Goal: Obtain resource: Download file/media

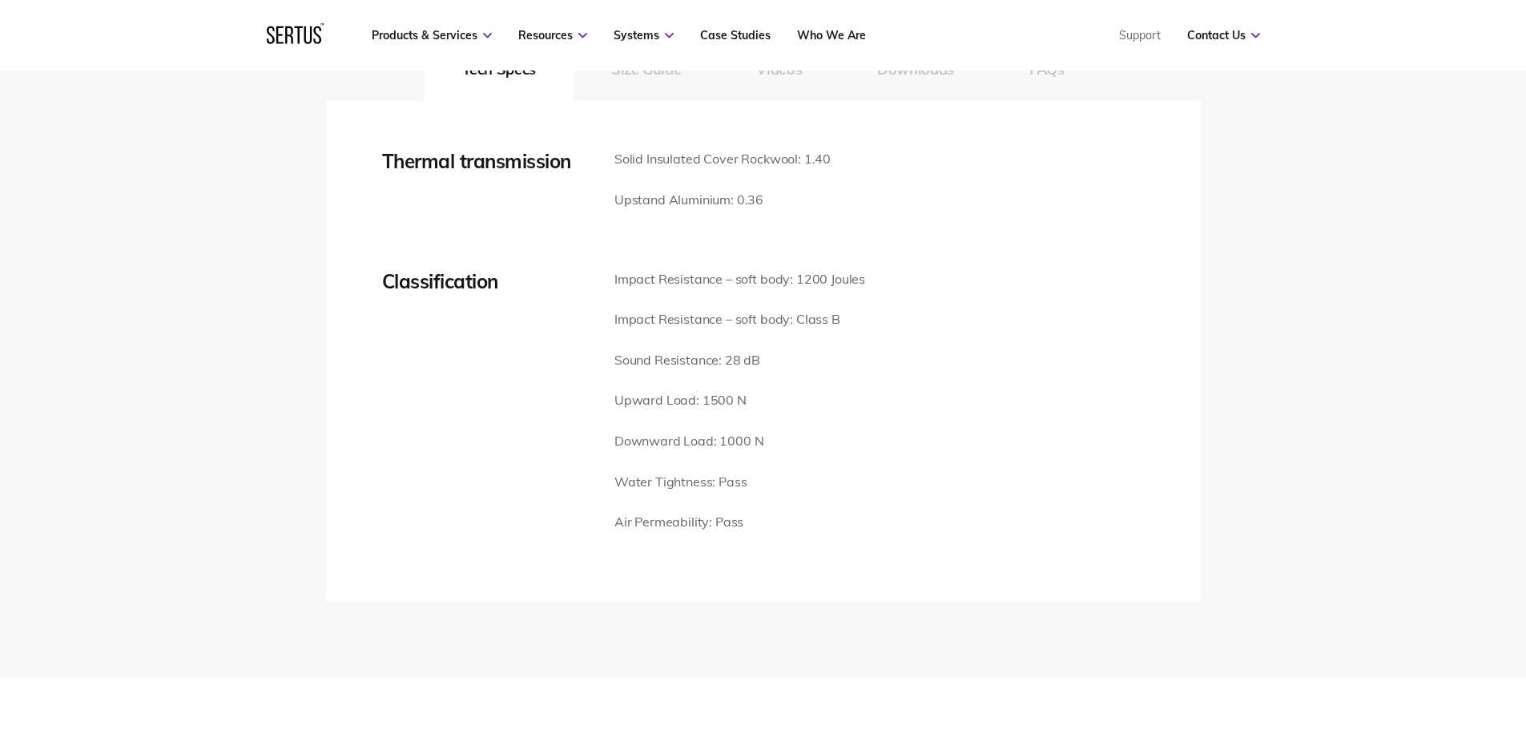
scroll to position [2483, 0]
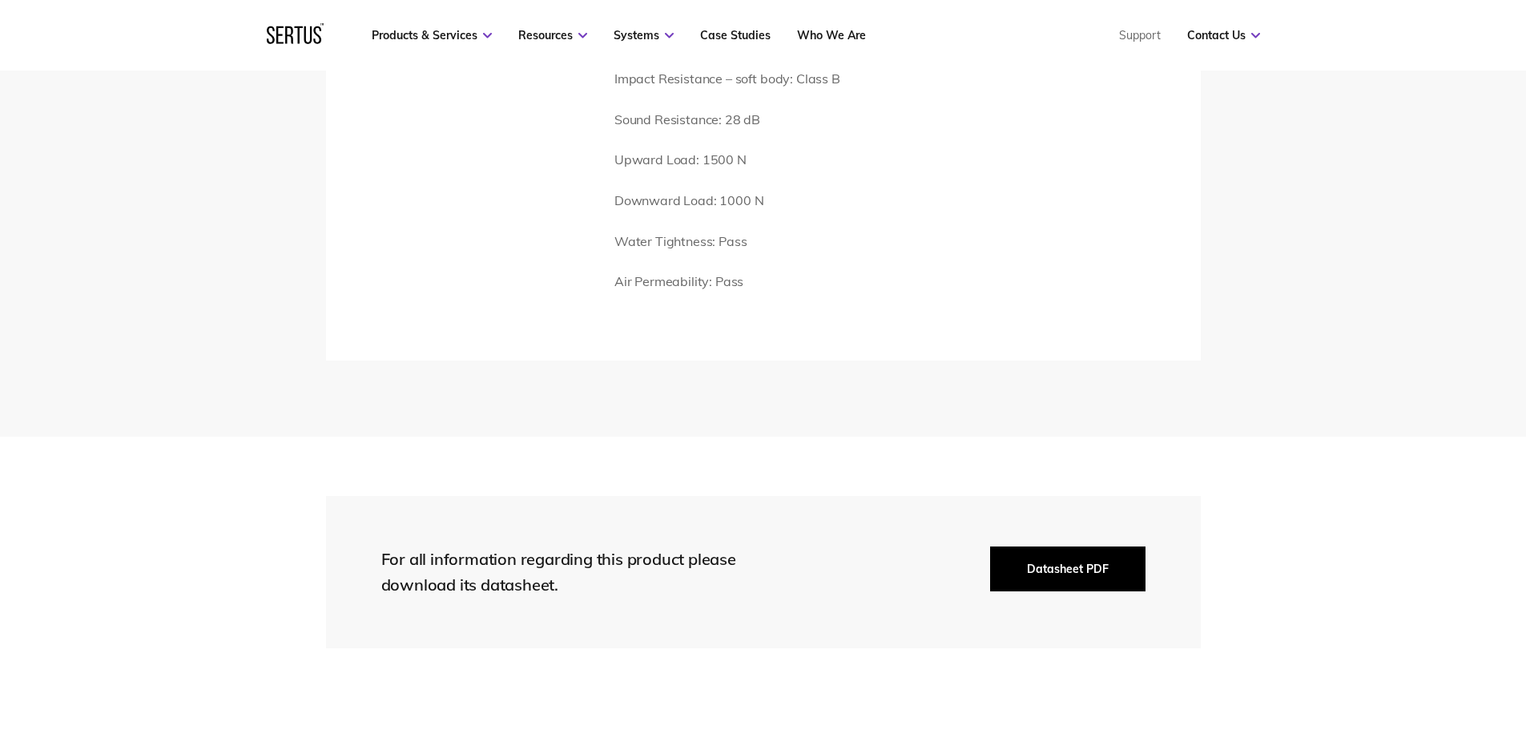
click at [1038, 566] on button "Datasheet PDF" at bounding box center [1067, 568] width 155 height 45
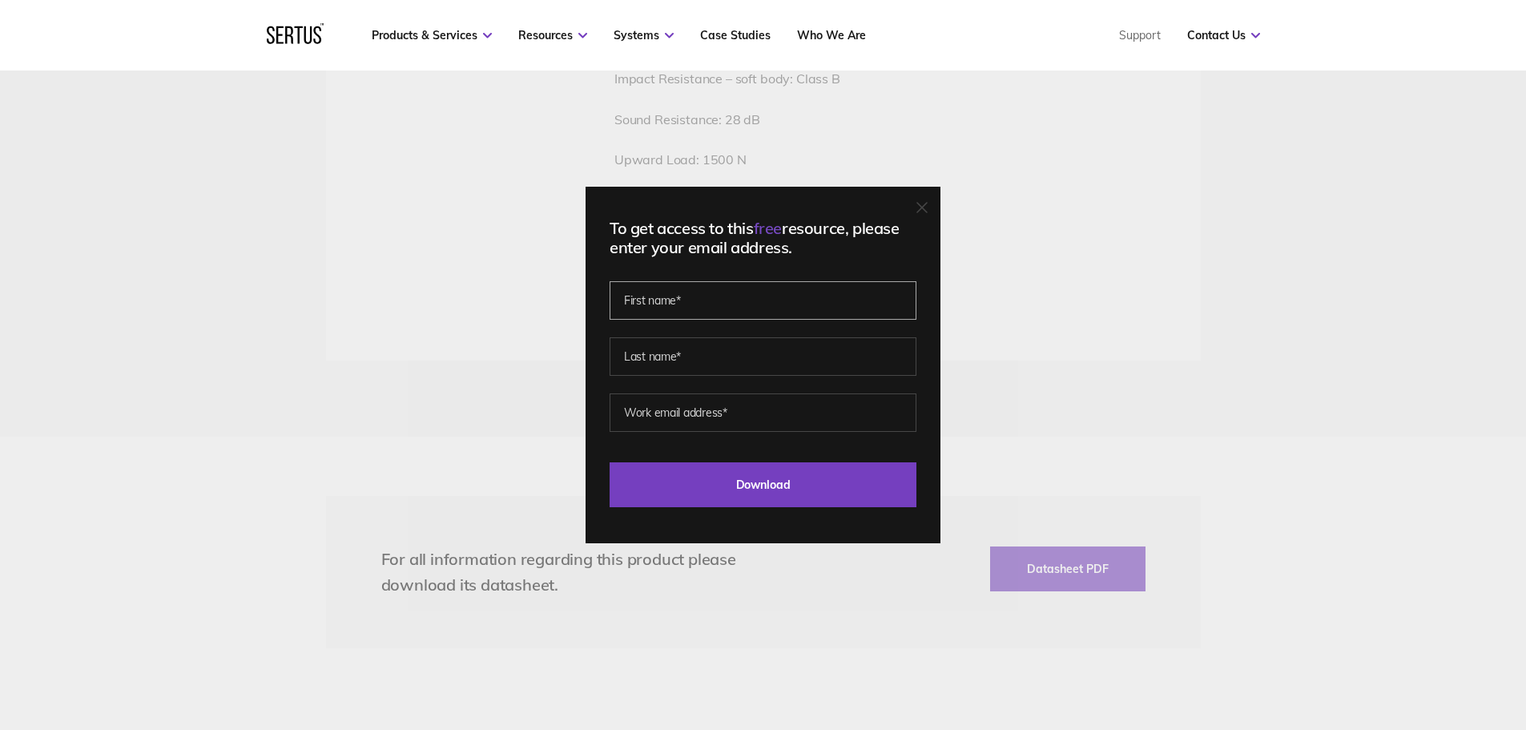
click at [718, 294] on input "text" at bounding box center [762, 300] width 307 height 38
type input "[PERSON_NAME]"
type input "paul@paulnealarchitects.com"
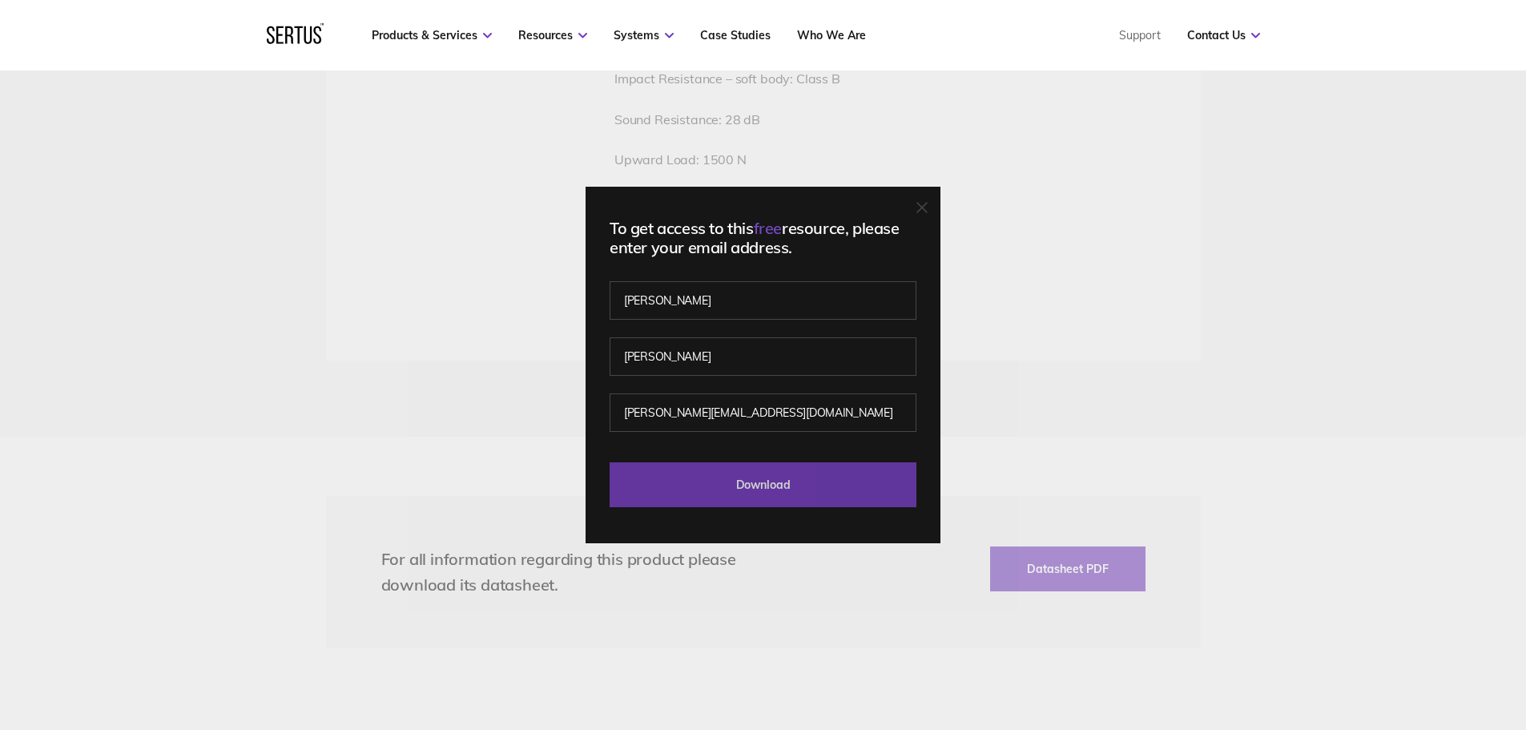
click at [757, 483] on input "Download" at bounding box center [762, 484] width 307 height 45
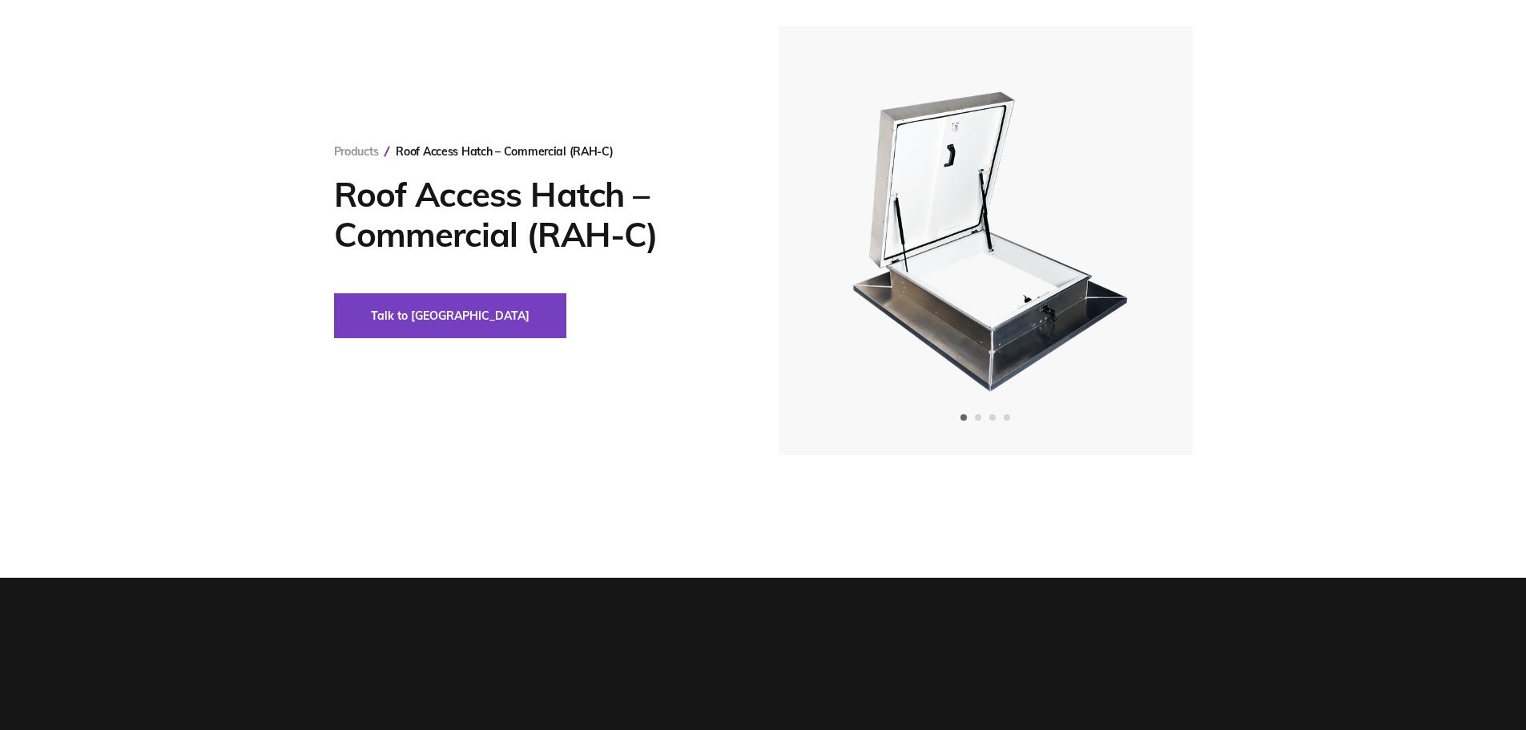
scroll to position [0, 0]
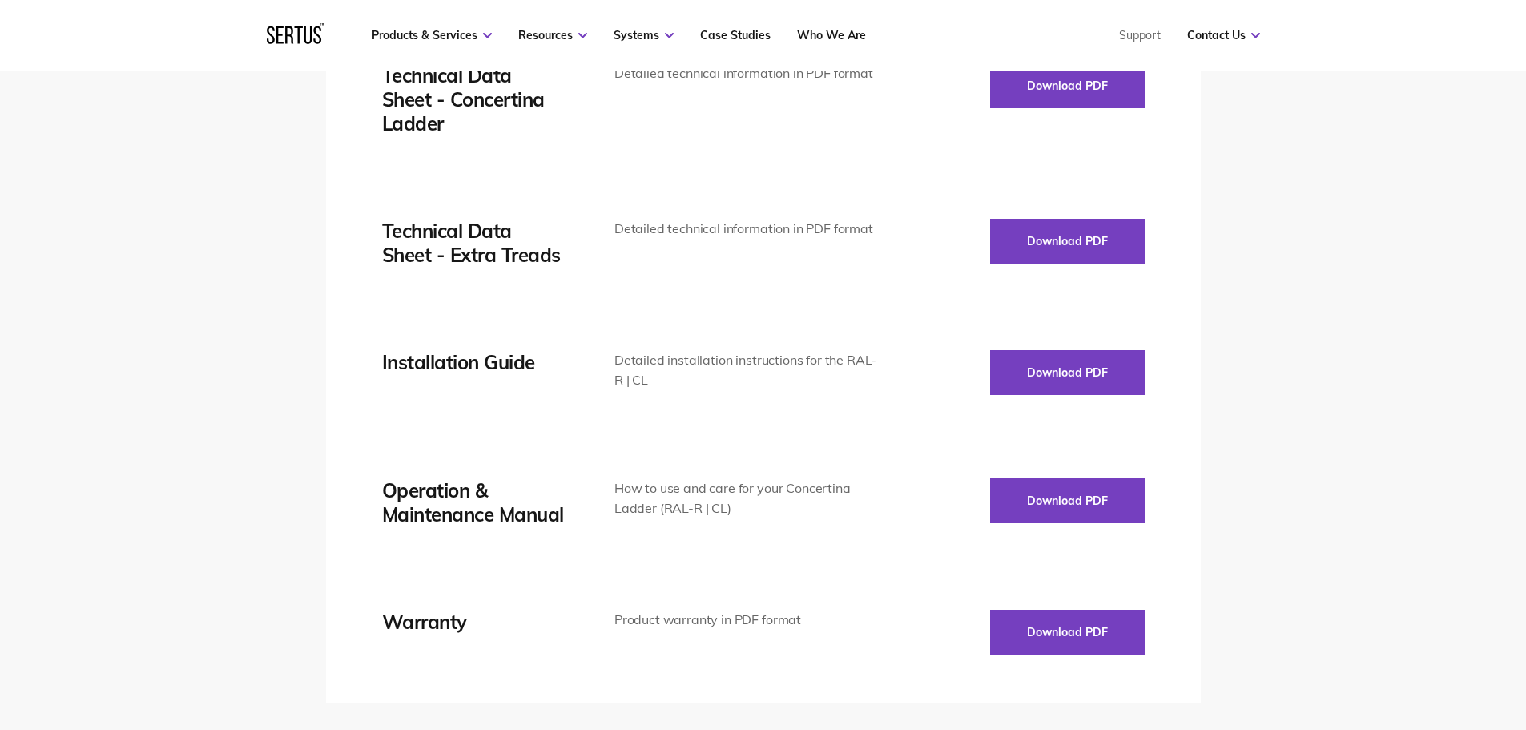
scroll to position [2243, 0]
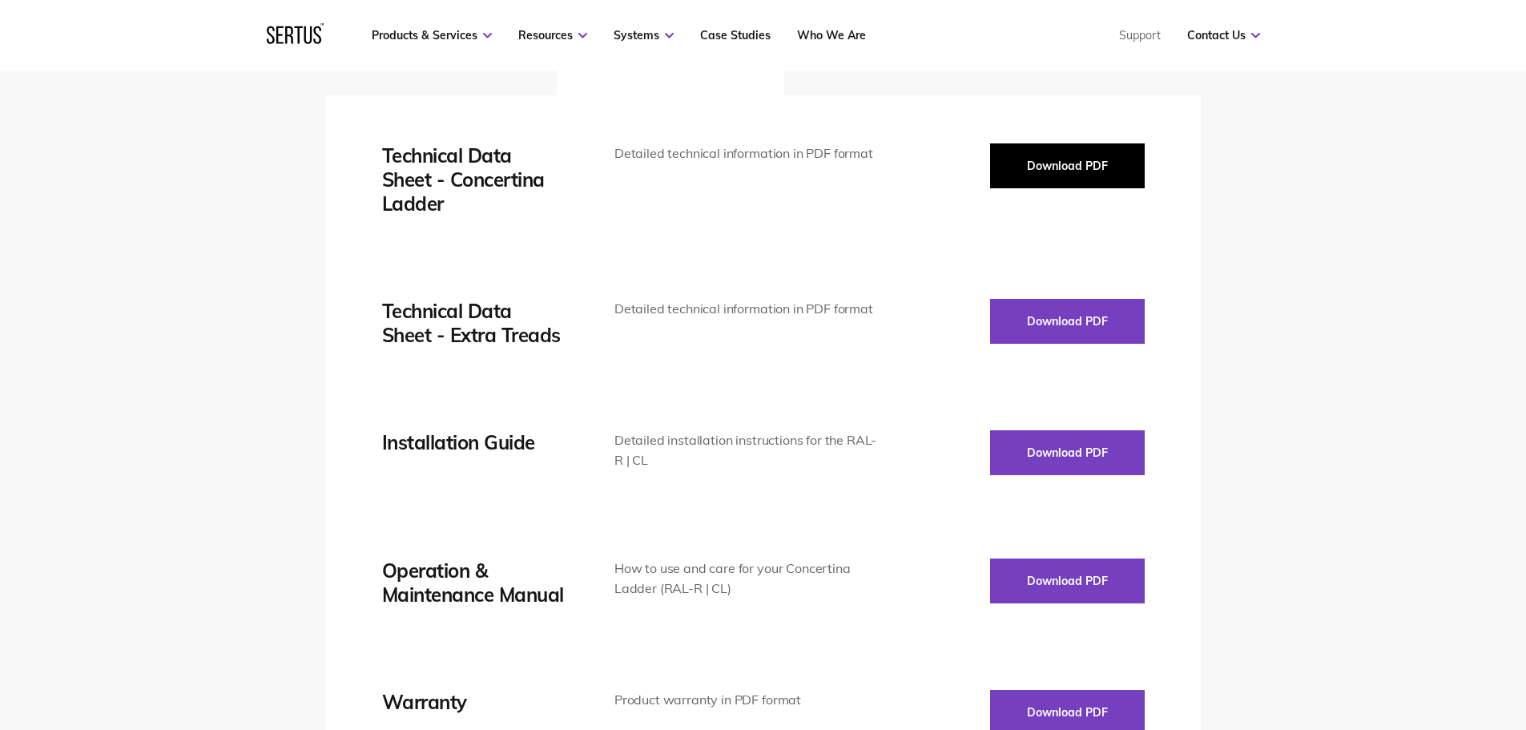
click at [1036, 169] on button "Download PDF" at bounding box center [1067, 165] width 155 height 45
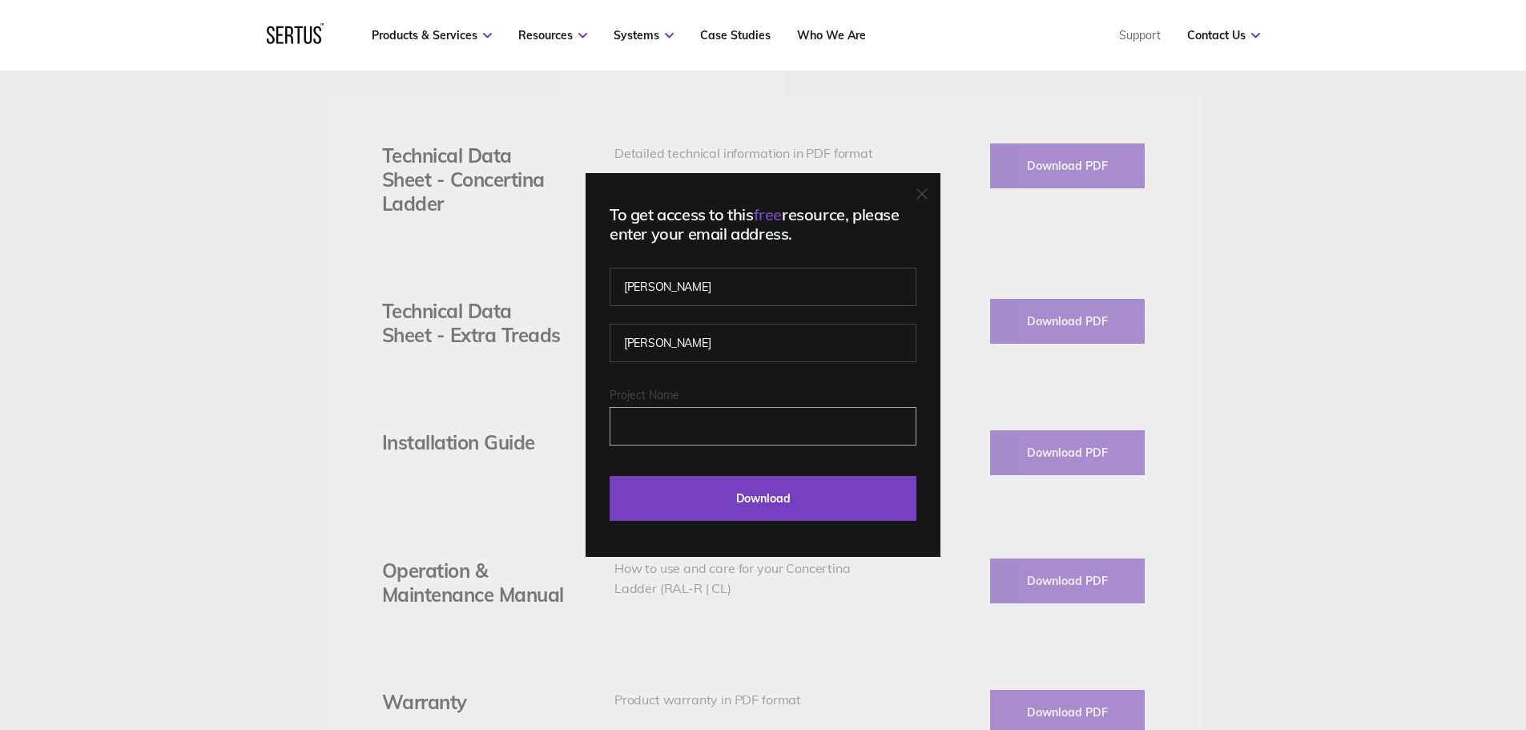
click at [689, 432] on input "Project Name" at bounding box center [762, 426] width 307 height 38
click at [690, 285] on input "[PERSON_NAME]" at bounding box center [762, 287] width 307 height 38
click at [742, 497] on input "Download" at bounding box center [762, 498] width 307 height 45
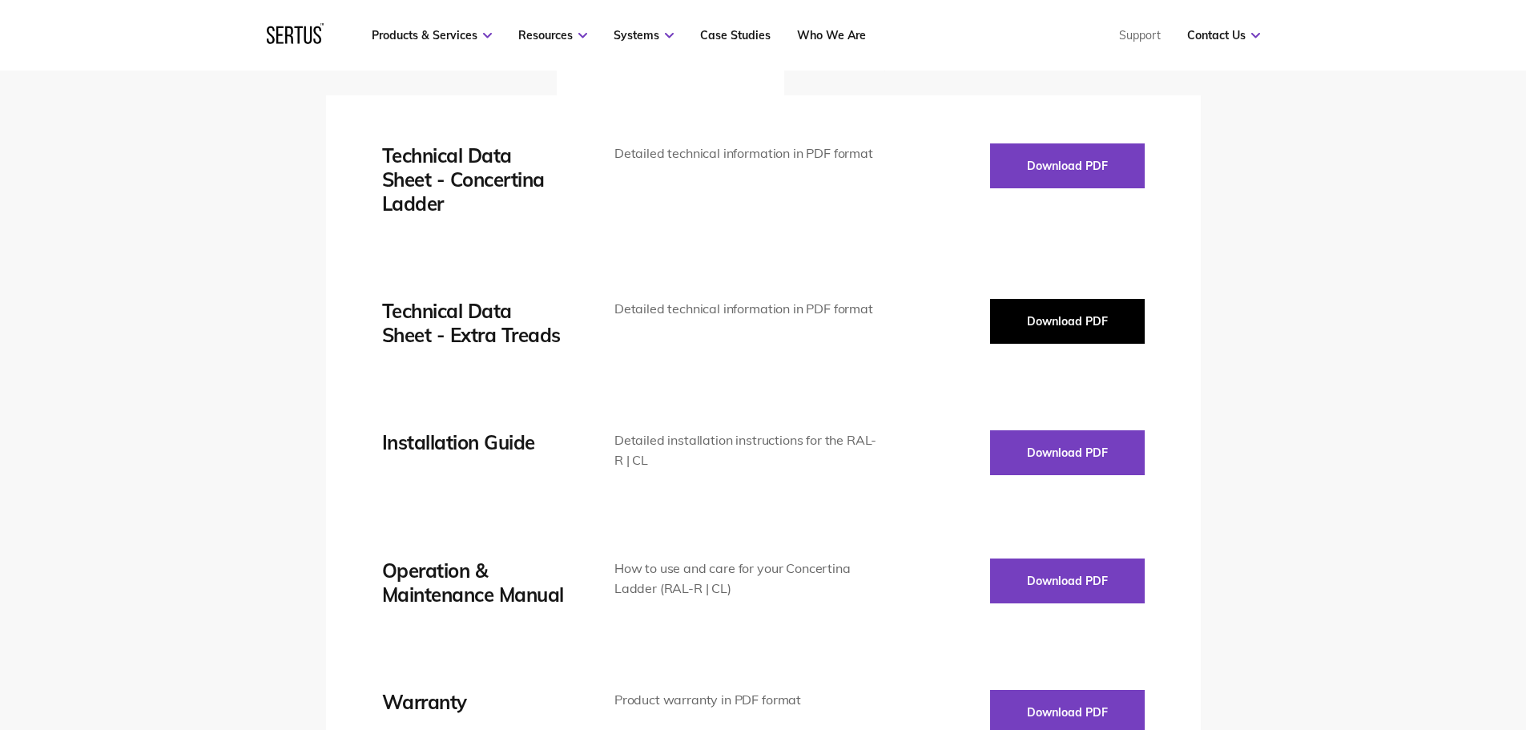
click at [1020, 319] on button "Download PDF" at bounding box center [1067, 321] width 155 height 45
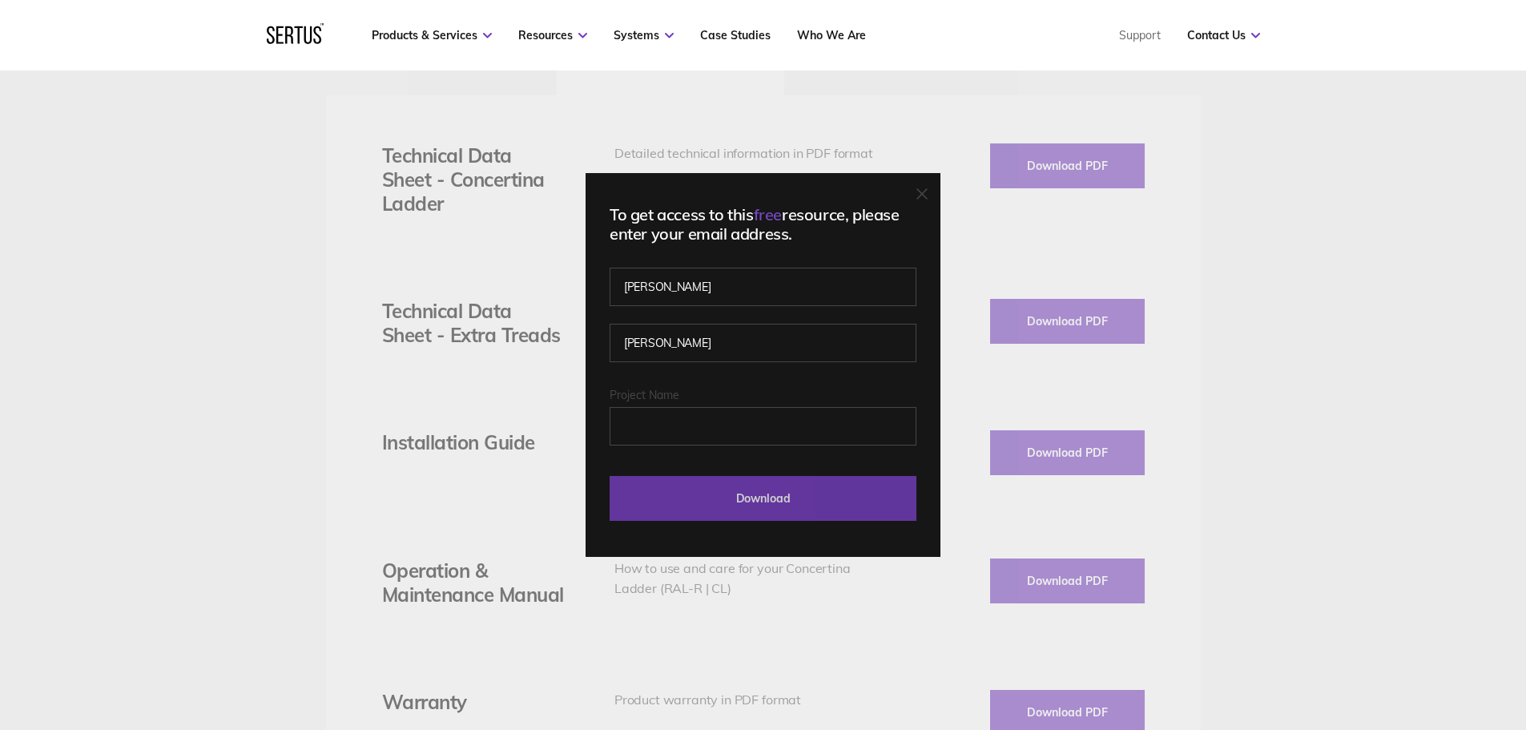
click at [731, 499] on input "Download" at bounding box center [762, 498] width 307 height 45
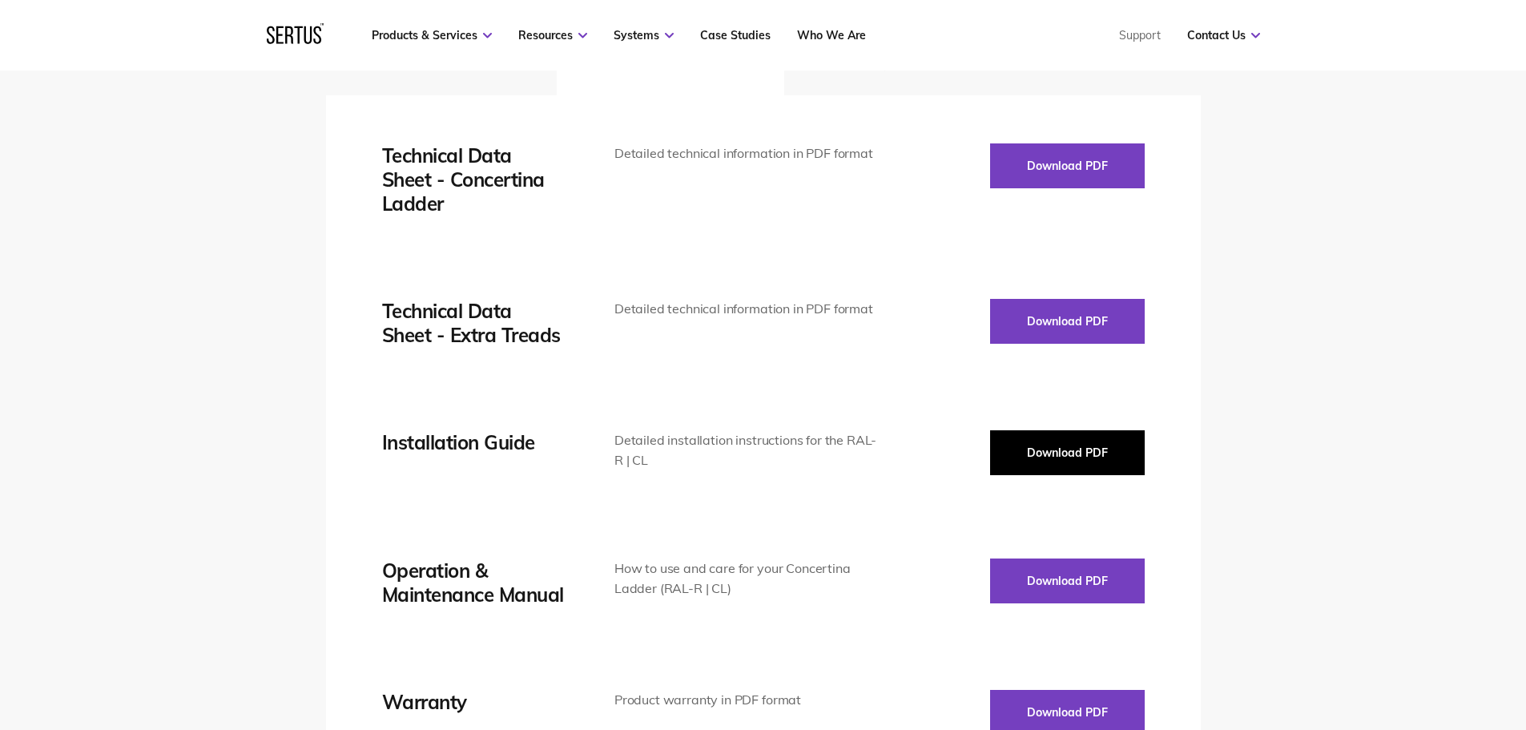
click at [1037, 461] on button "Download PDF" at bounding box center [1067, 452] width 155 height 45
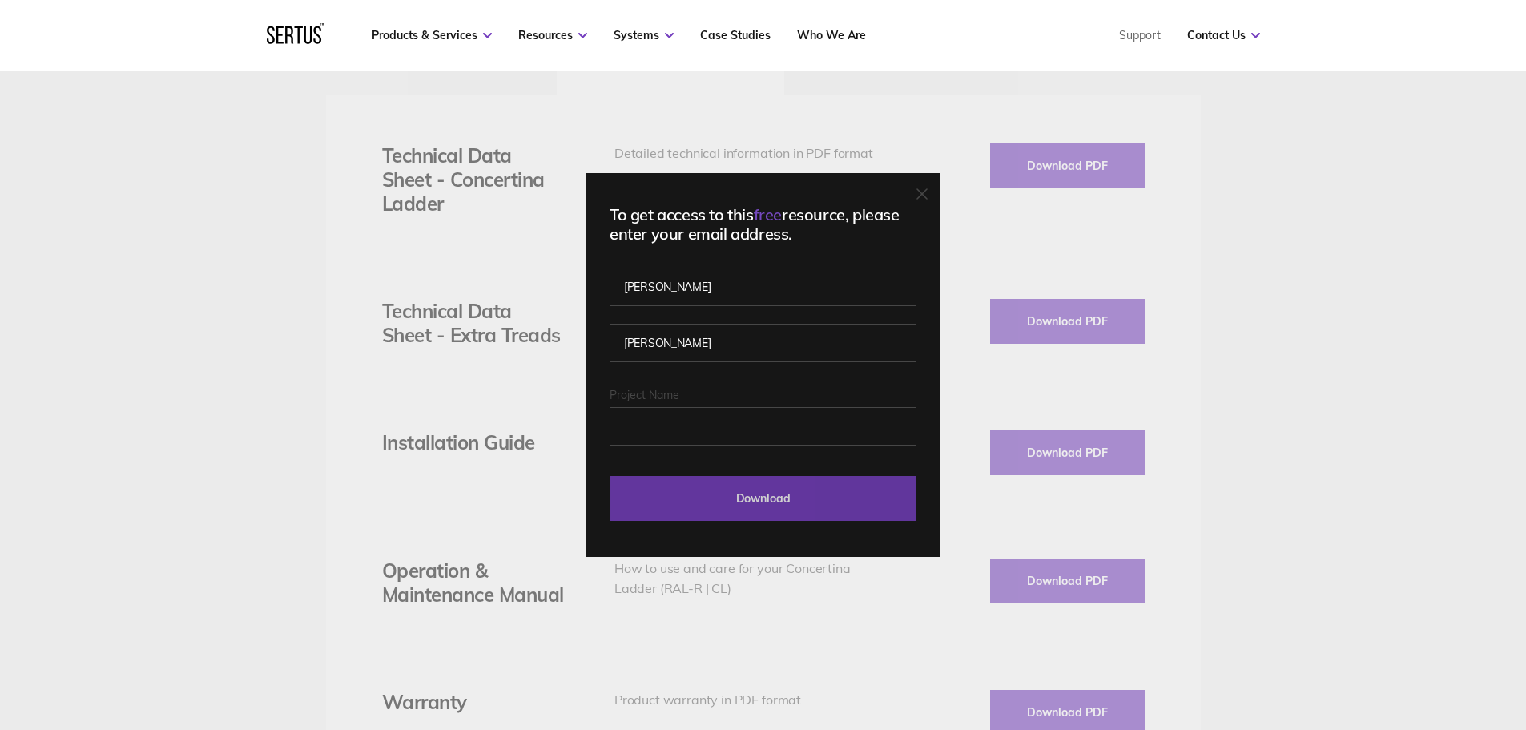
click at [766, 506] on input "Download" at bounding box center [762, 498] width 307 height 45
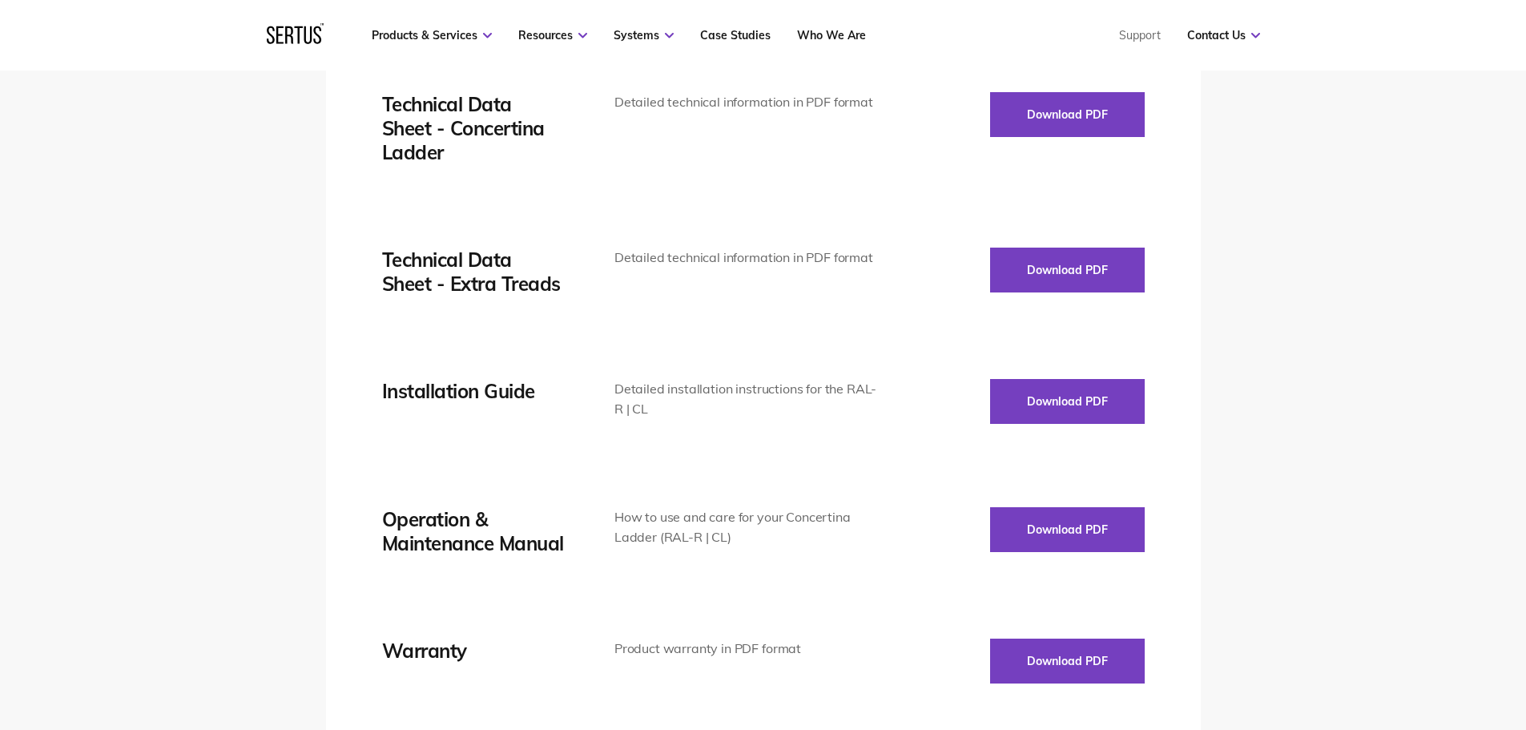
scroll to position [2323, 0]
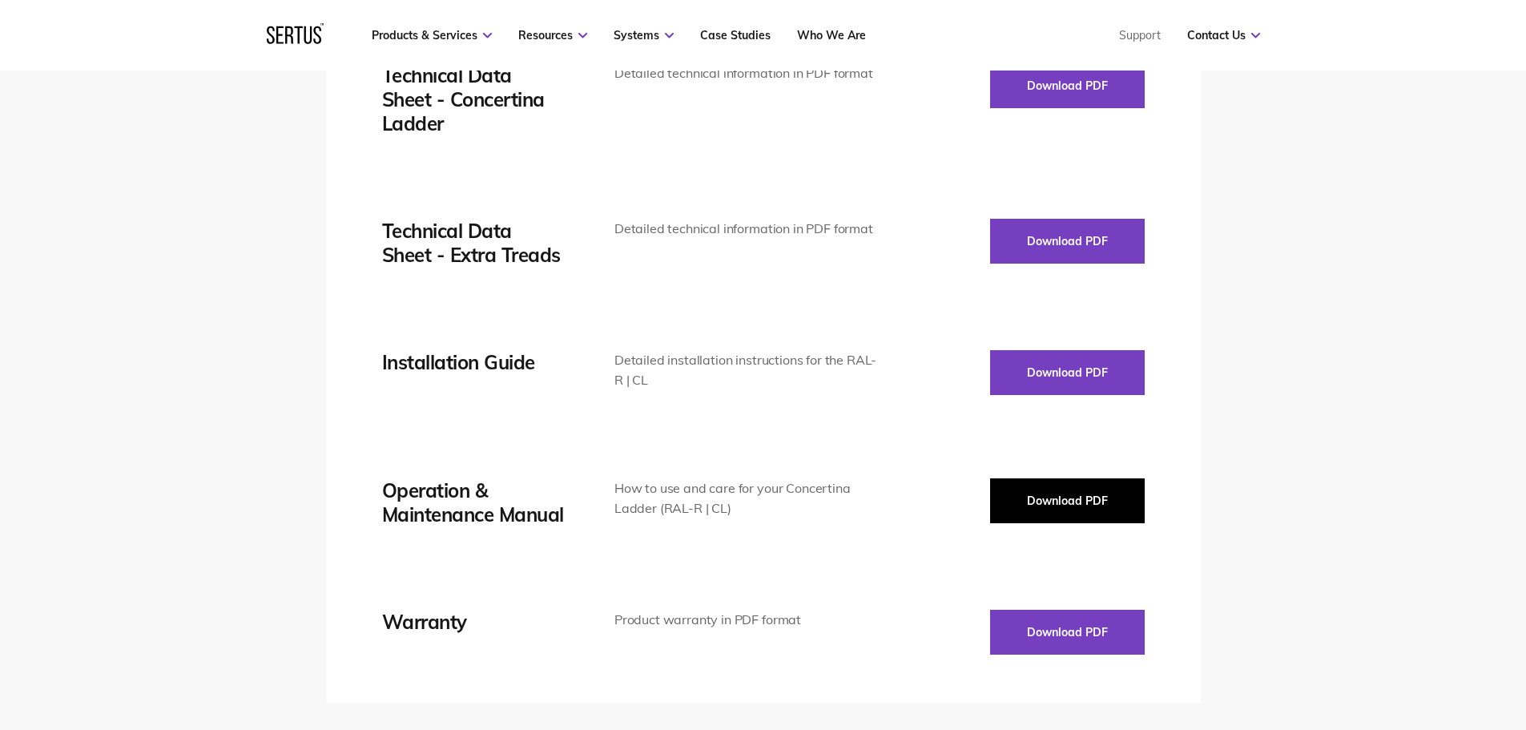
click at [1013, 500] on button "Download PDF" at bounding box center [1067, 500] width 155 height 45
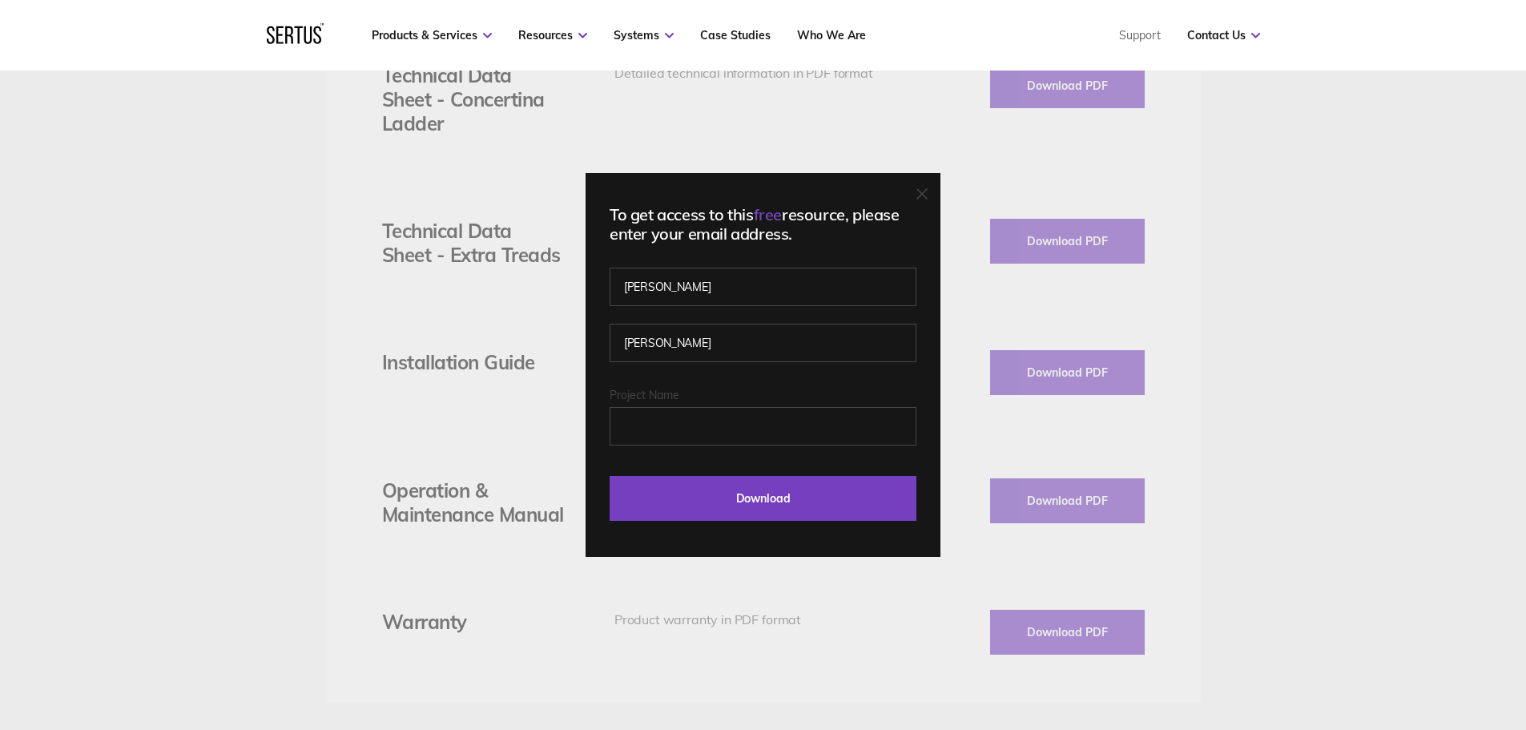
click at [762, 522] on div "To get access to this free resource, please enter your email address. [PERSON_N…" at bounding box center [762, 365] width 355 height 384
click at [762, 508] on input "Download" at bounding box center [762, 498] width 307 height 45
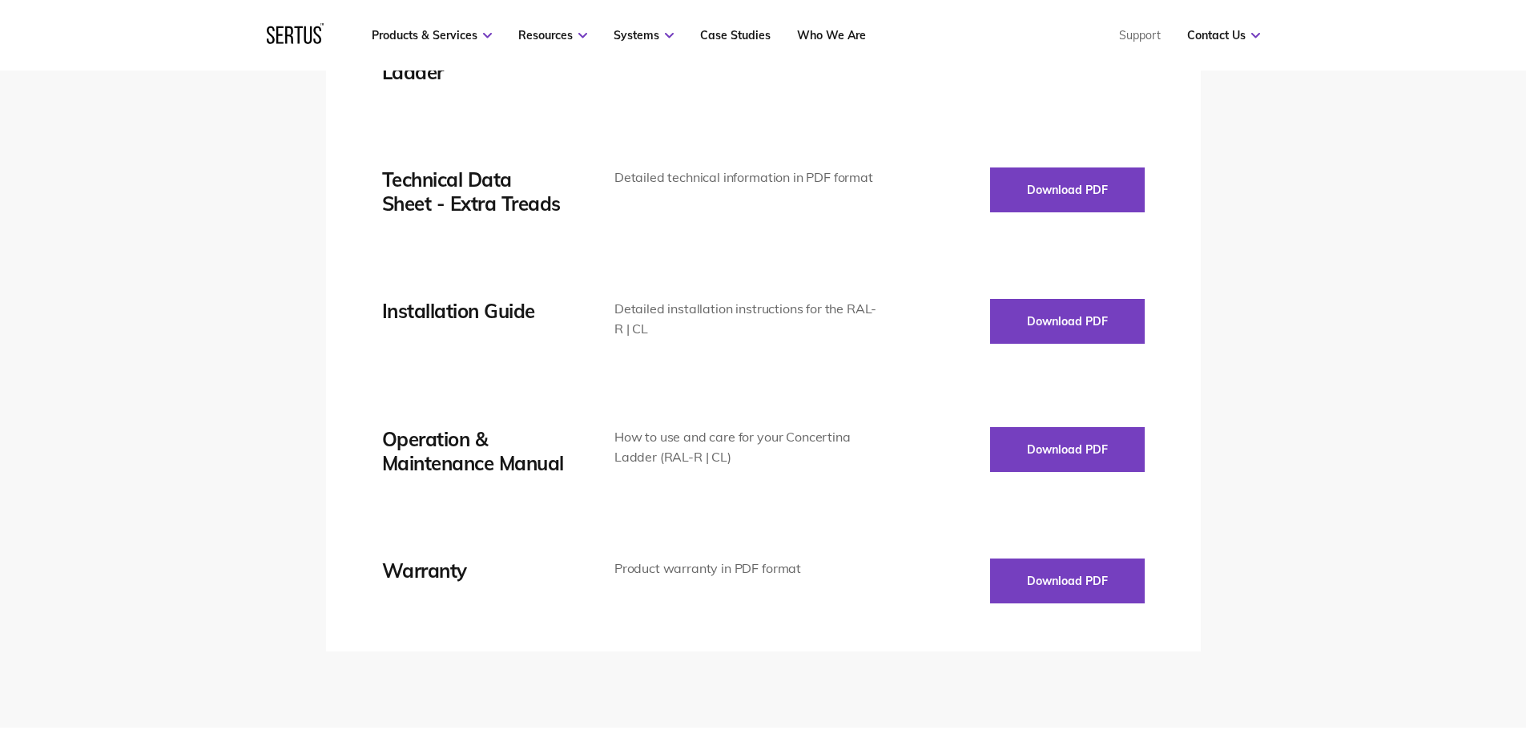
scroll to position [2403, 0]
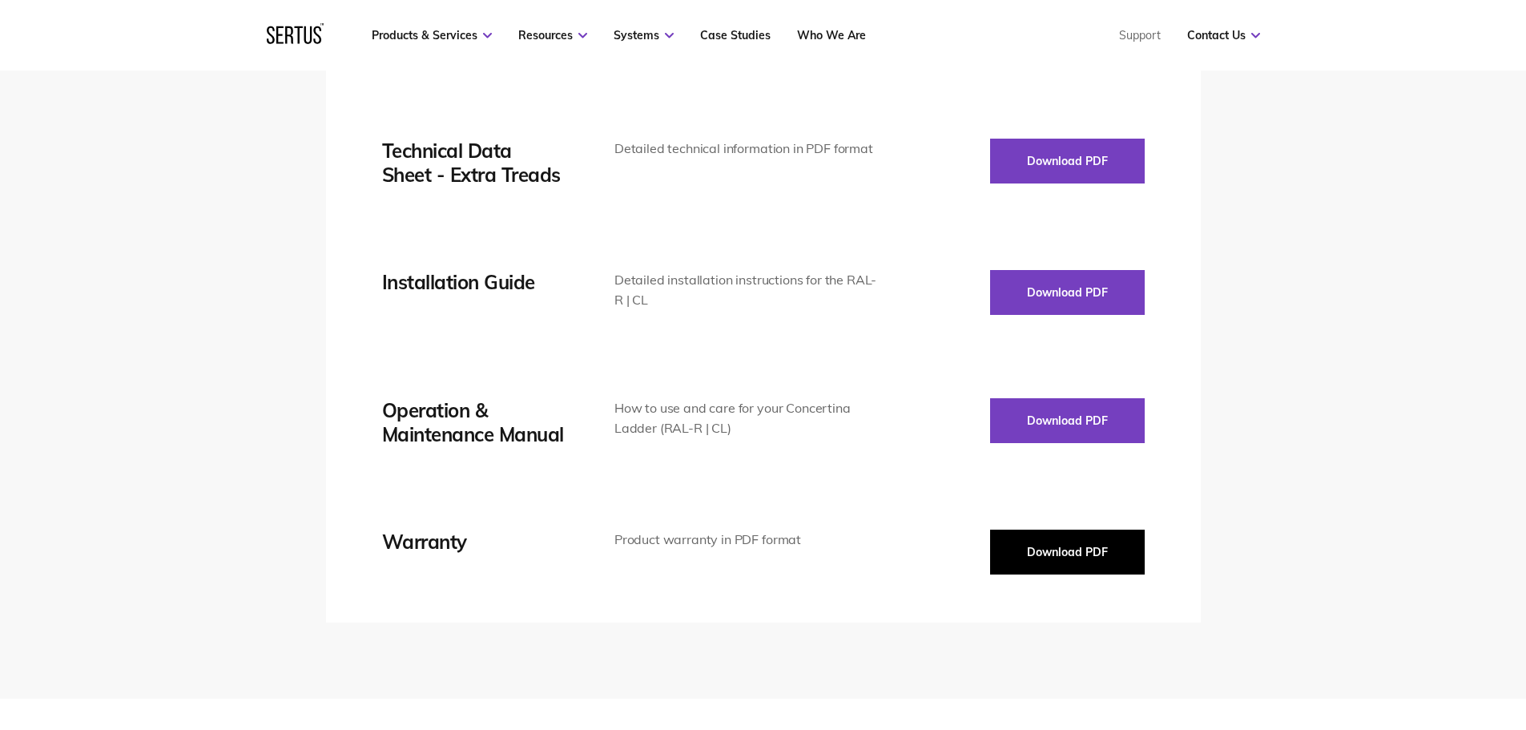
click at [1022, 565] on button "Download PDF" at bounding box center [1067, 551] width 155 height 45
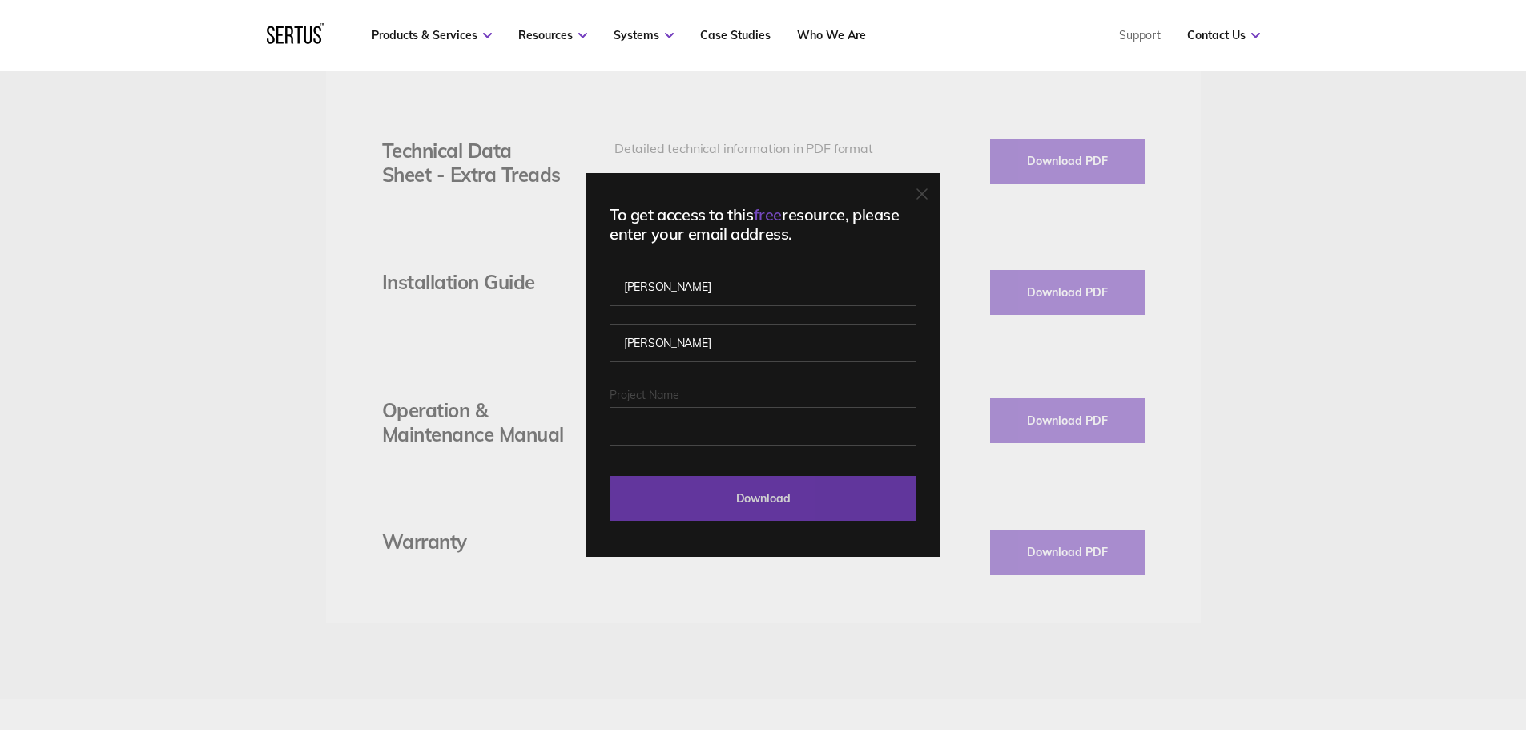
click at [805, 490] on input "Download" at bounding box center [762, 498] width 307 height 45
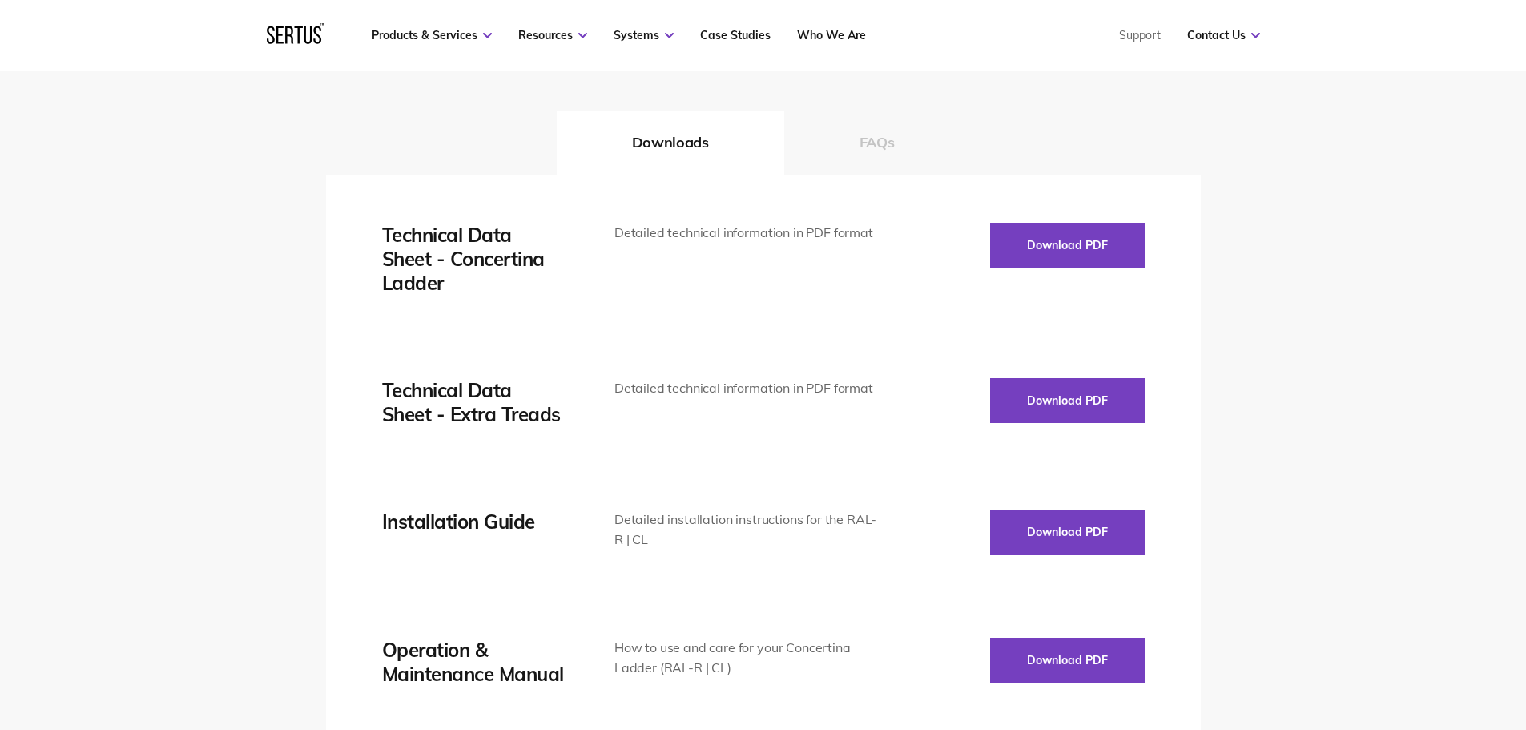
scroll to position [2162, 0]
click at [1034, 231] on button "Download PDF" at bounding box center [1067, 245] width 155 height 45
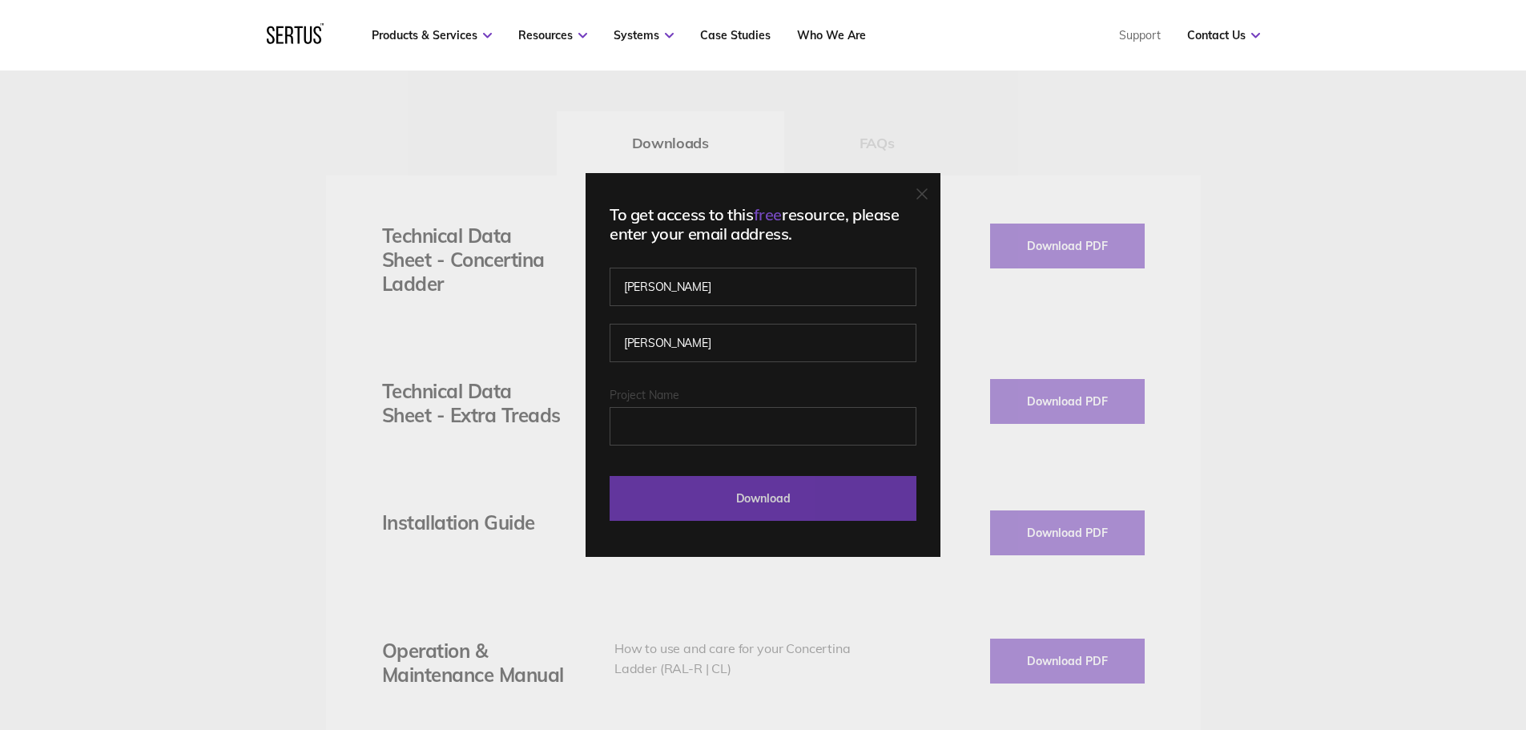
click at [758, 506] on input "Download" at bounding box center [762, 498] width 307 height 45
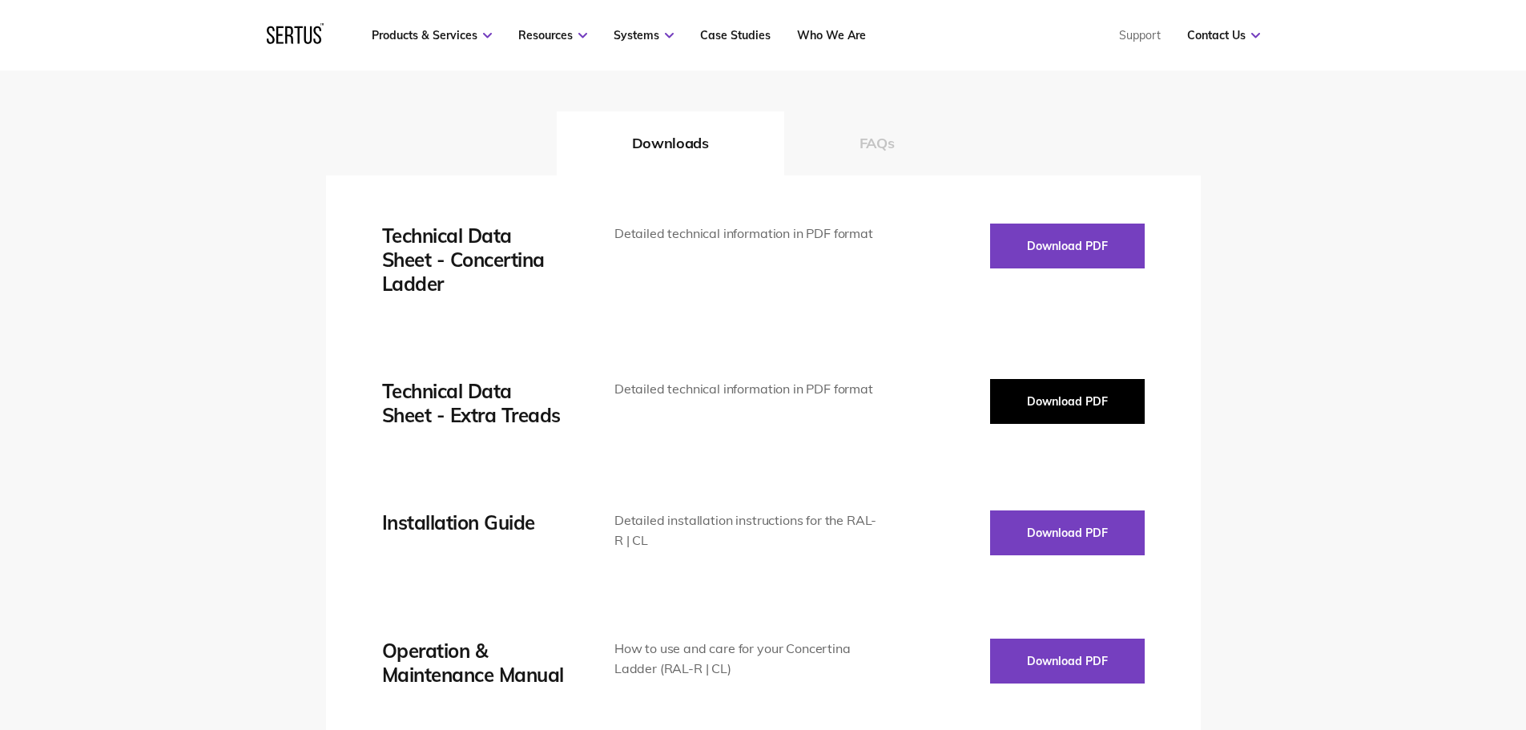
click at [1024, 394] on button "Download PDF" at bounding box center [1067, 401] width 155 height 45
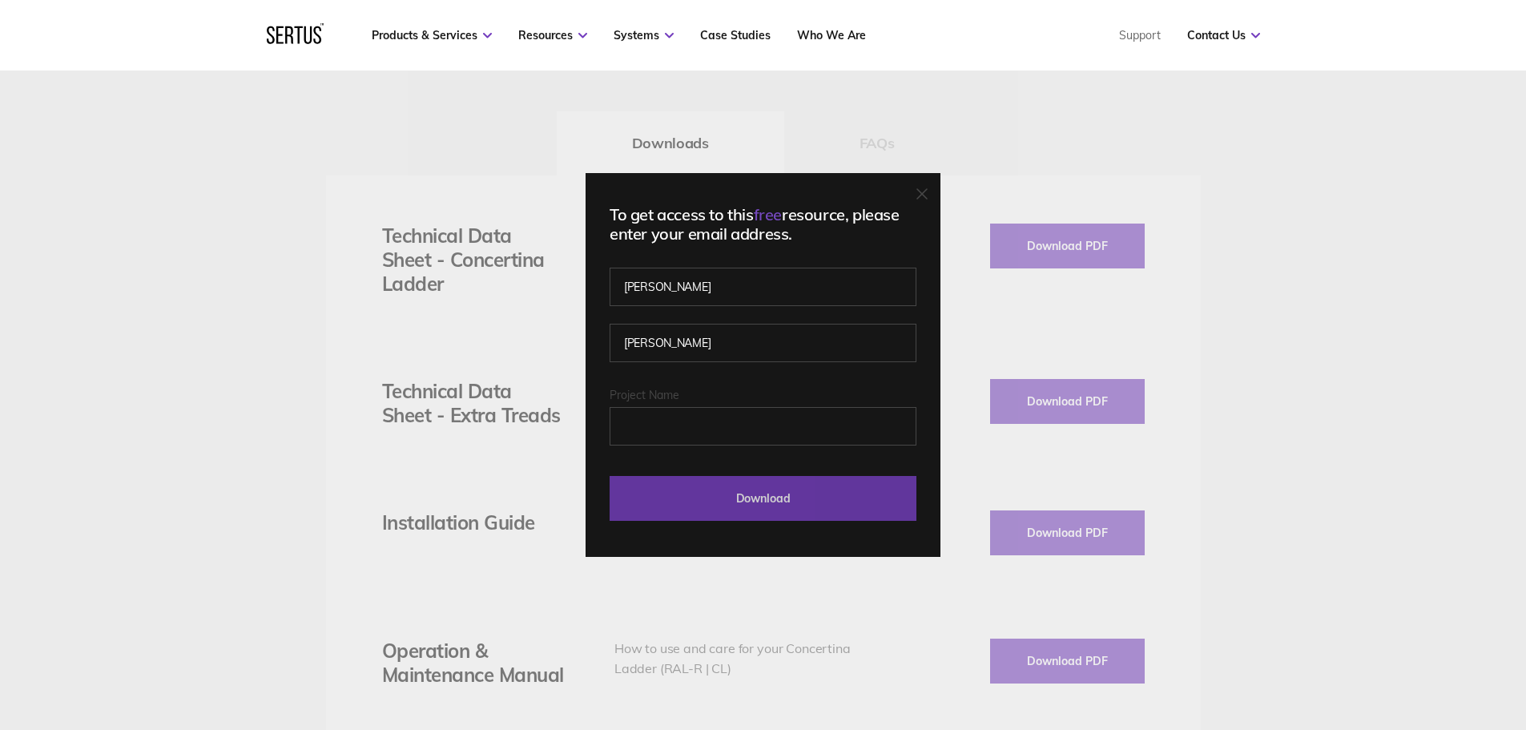
click at [717, 510] on input "Download" at bounding box center [762, 498] width 307 height 45
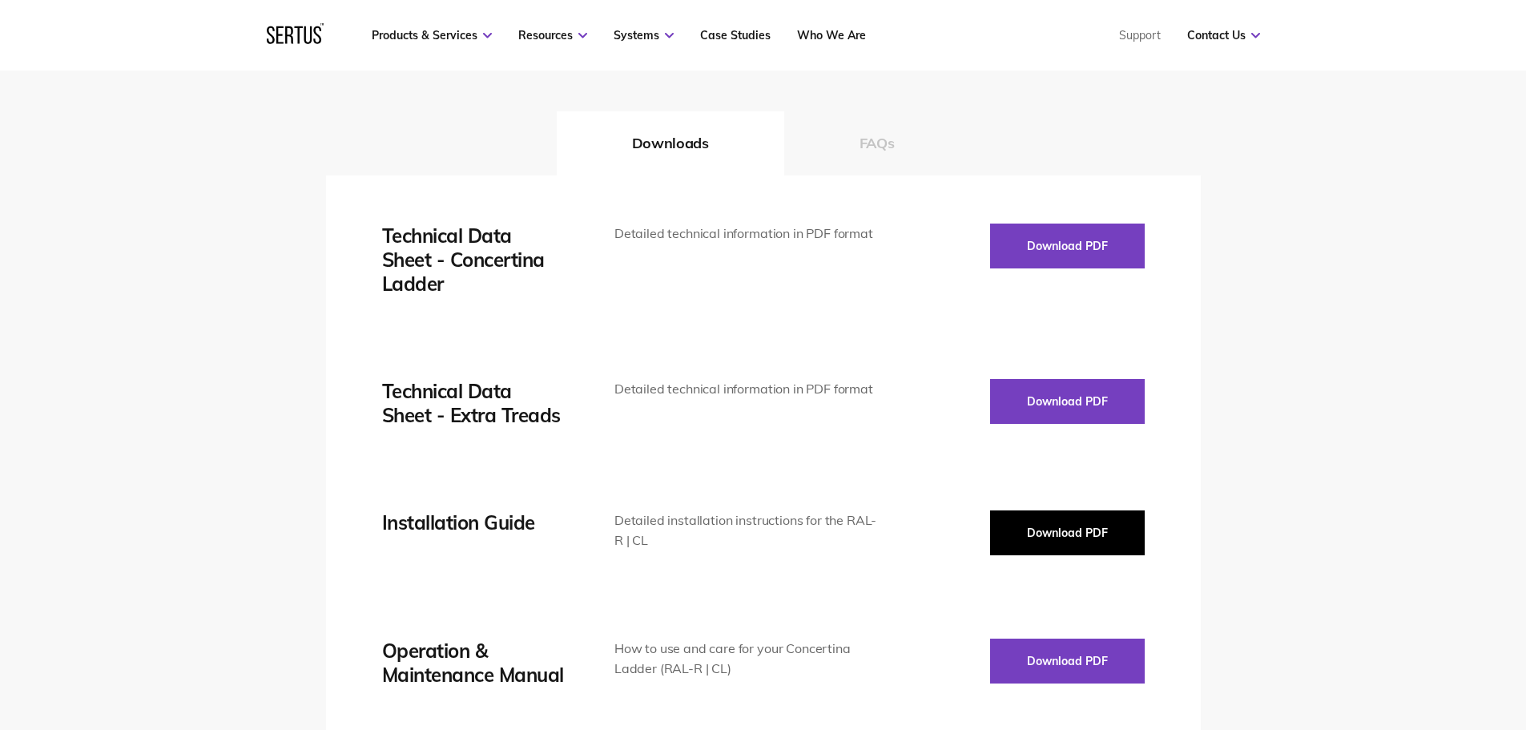
click at [1028, 527] on button "Download PDF" at bounding box center [1067, 532] width 155 height 45
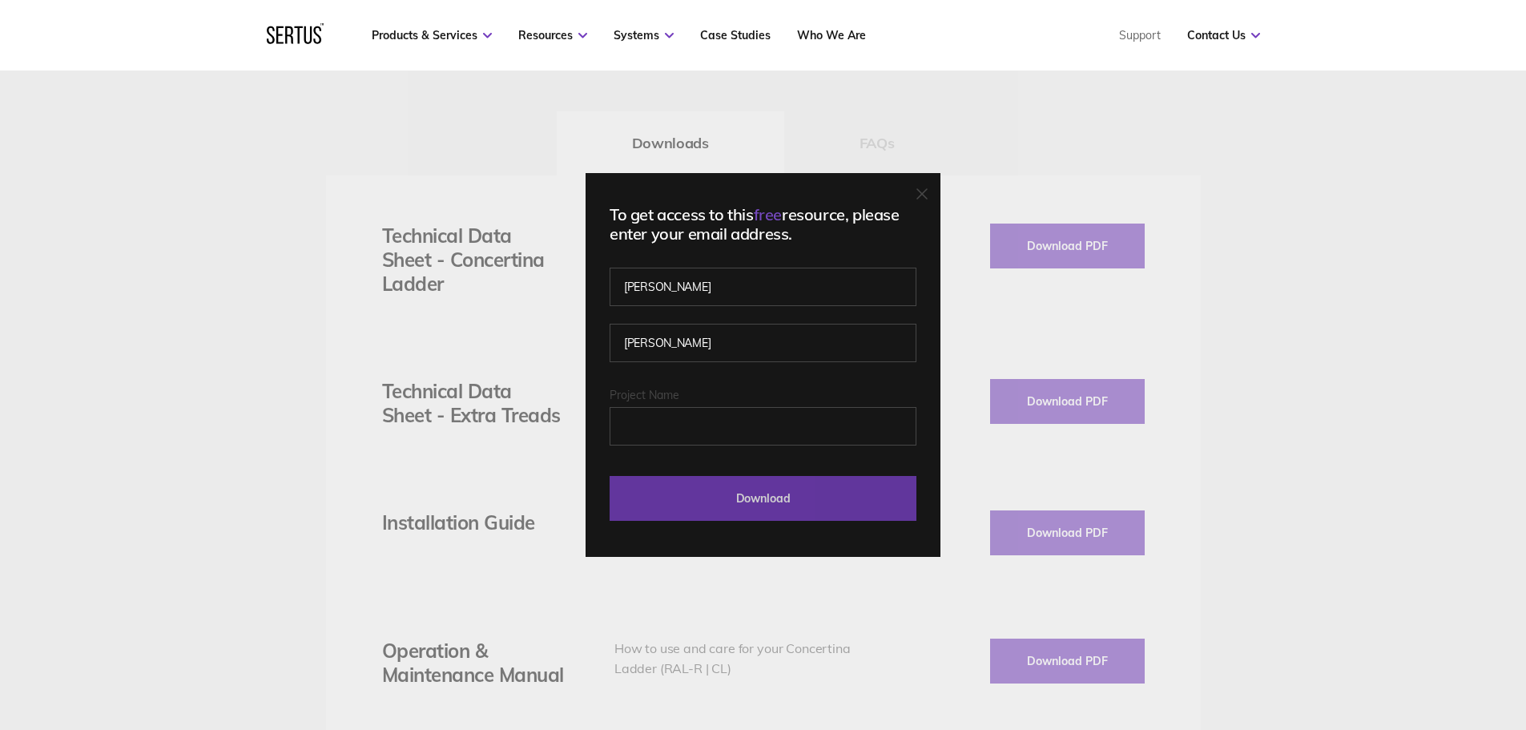
click at [749, 495] on input "Download" at bounding box center [762, 498] width 307 height 45
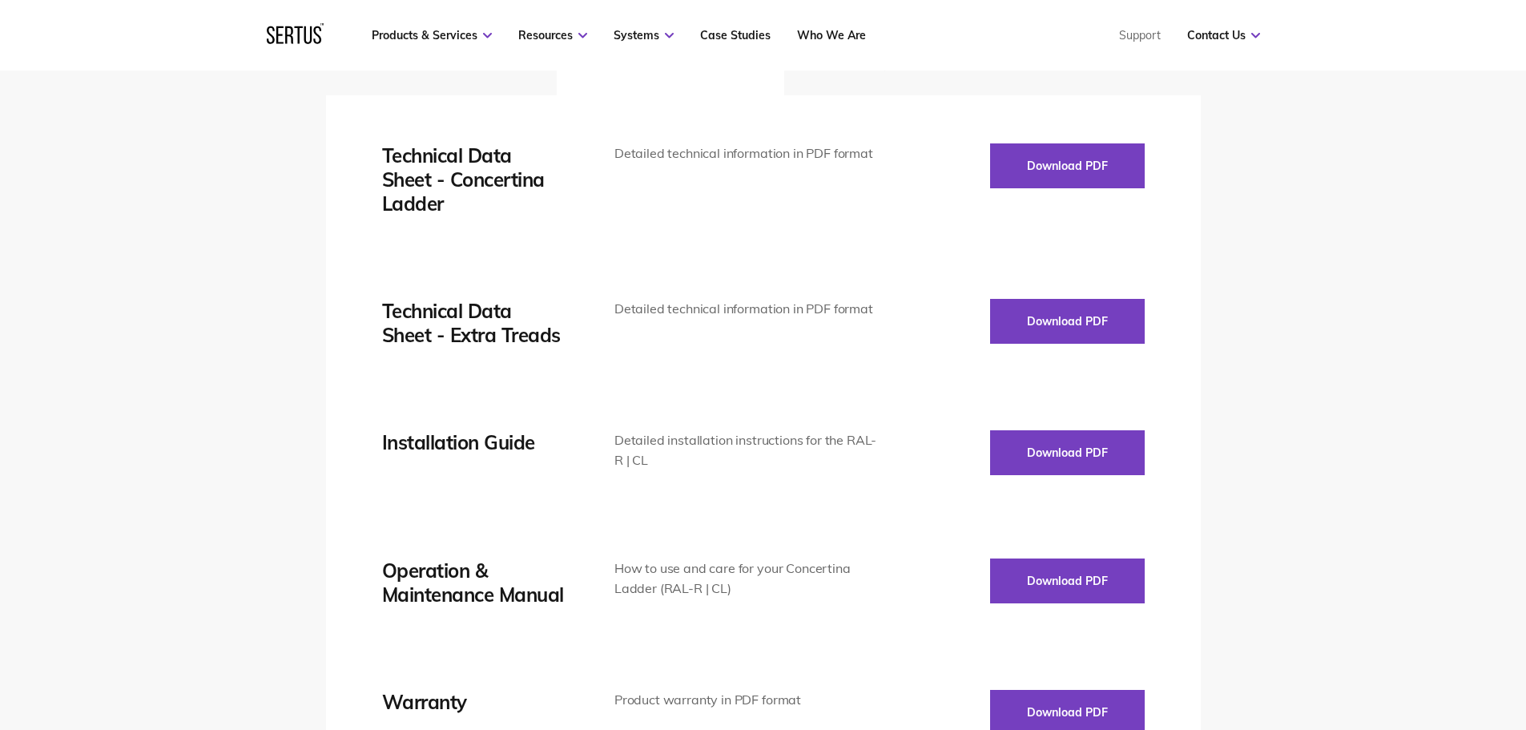
scroll to position [2323, 0]
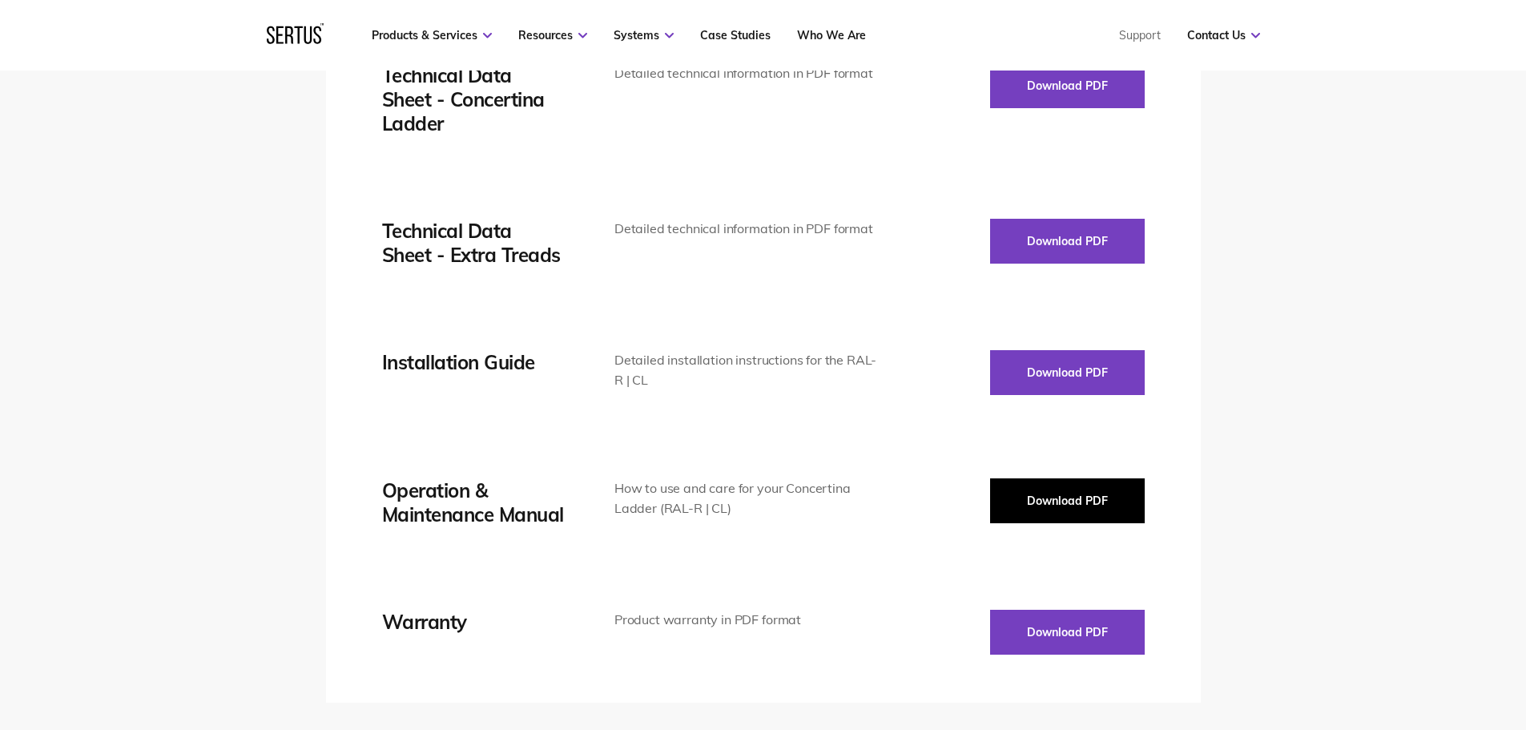
click at [1039, 517] on button "Download PDF" at bounding box center [1067, 500] width 155 height 45
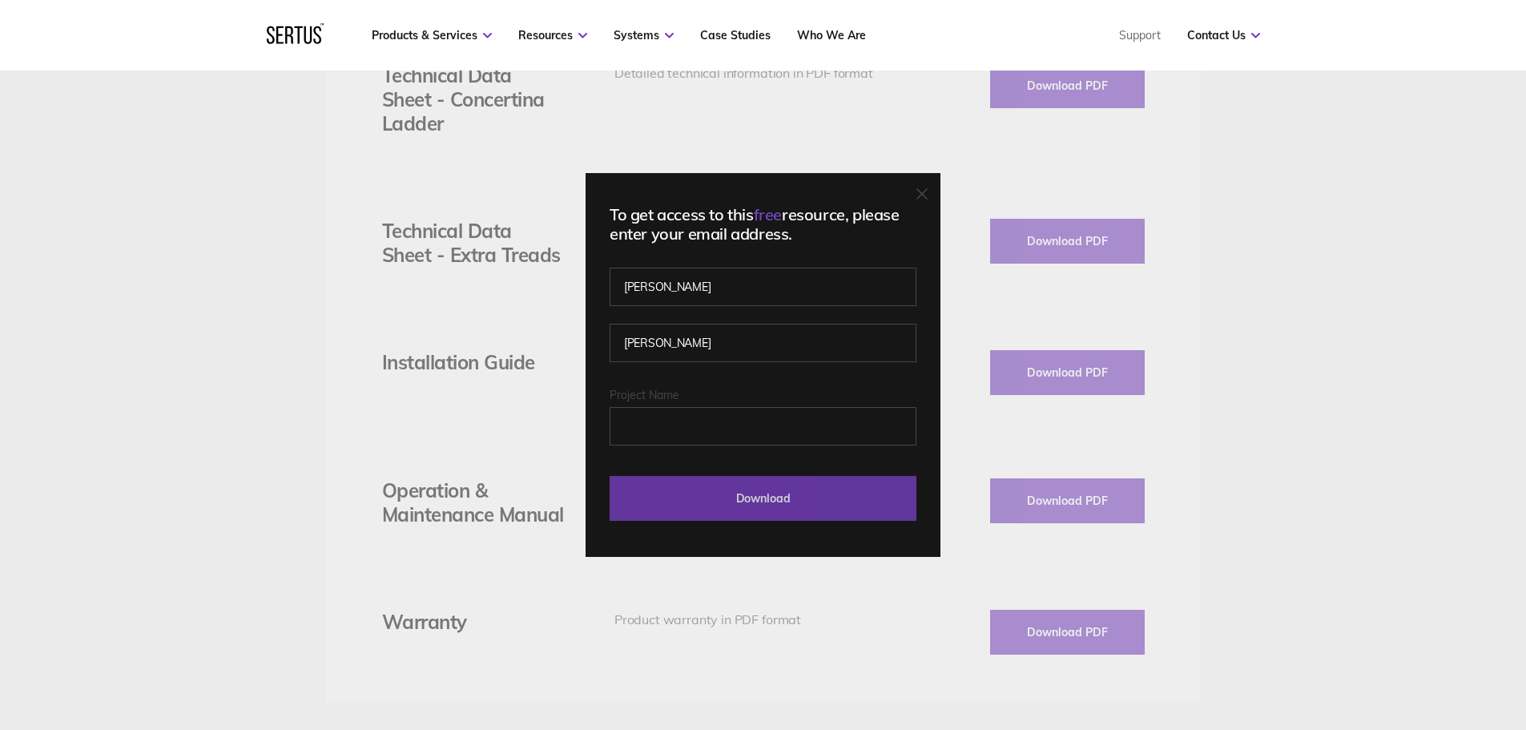
click at [734, 478] on input "Download" at bounding box center [762, 498] width 307 height 45
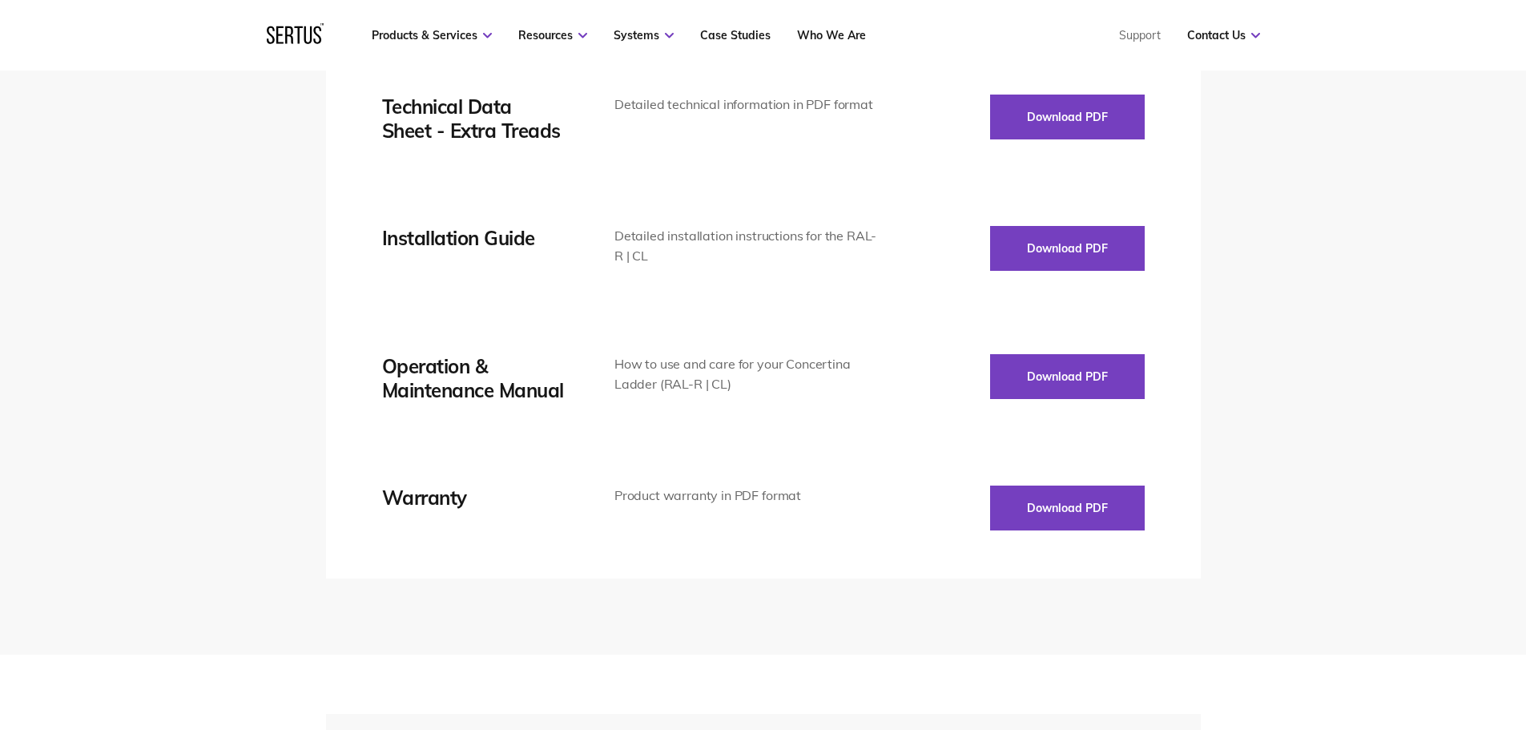
scroll to position [2483, 0]
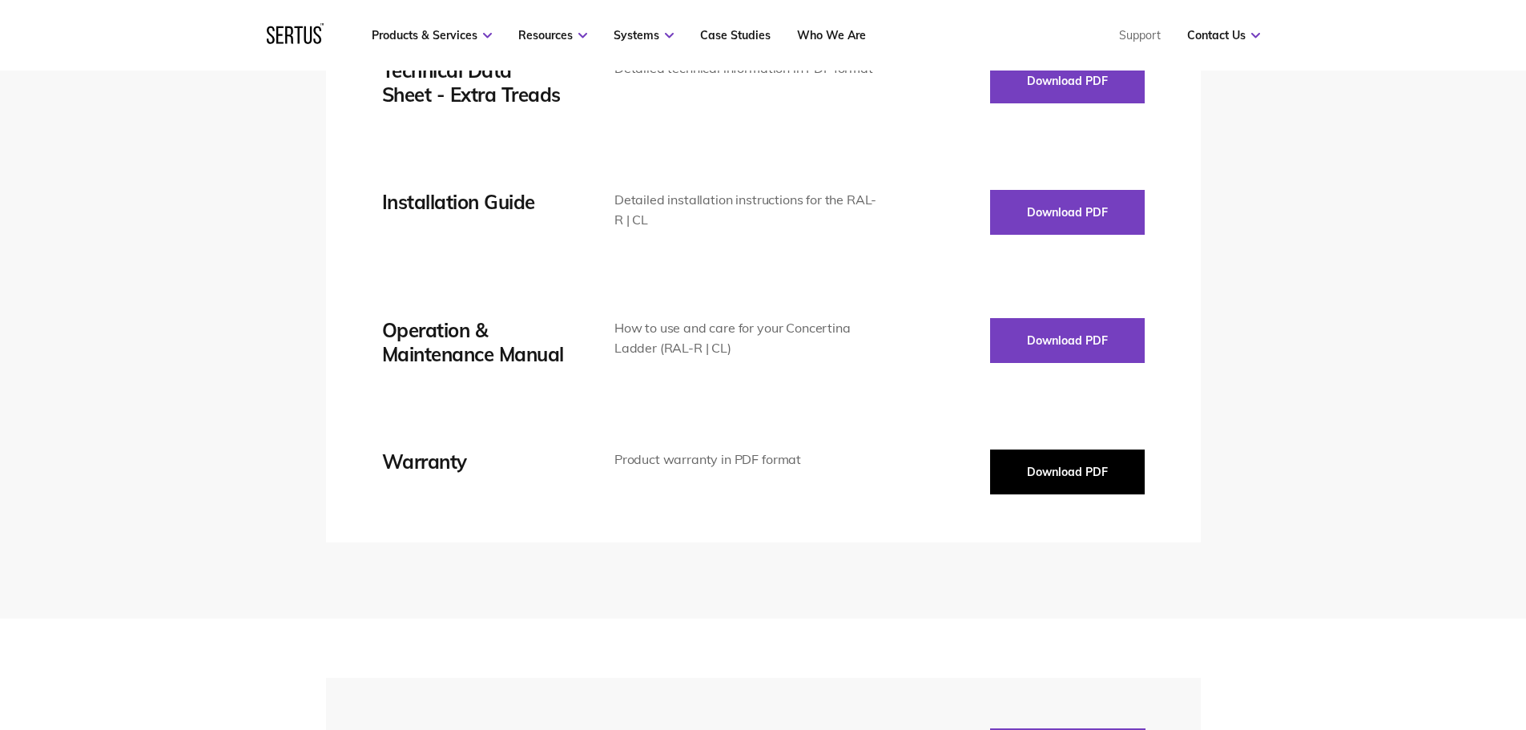
click at [1044, 479] on button "Download PDF" at bounding box center [1067, 471] width 155 height 45
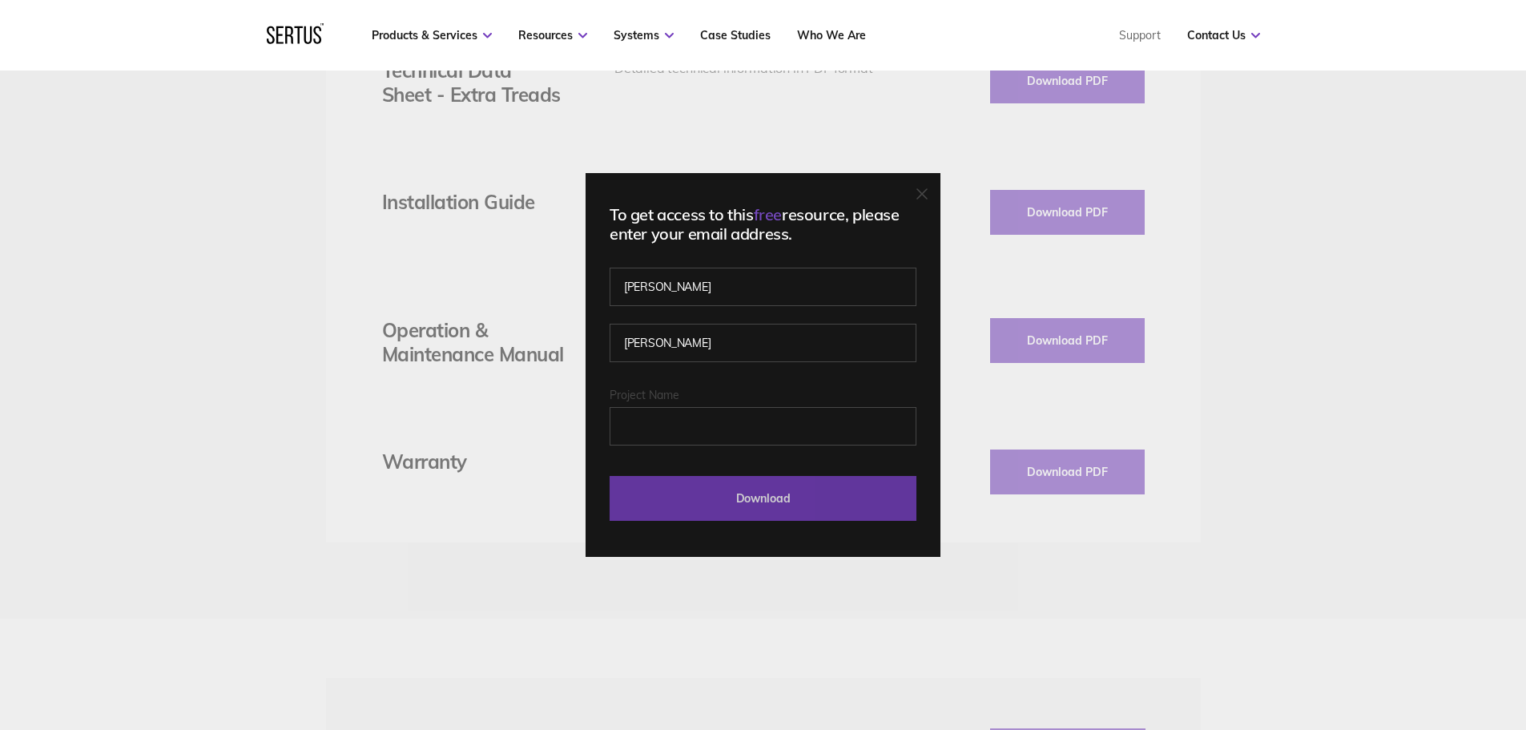
click at [794, 497] on input "Download" at bounding box center [762, 498] width 307 height 45
